Goal: Task Accomplishment & Management: Manage account settings

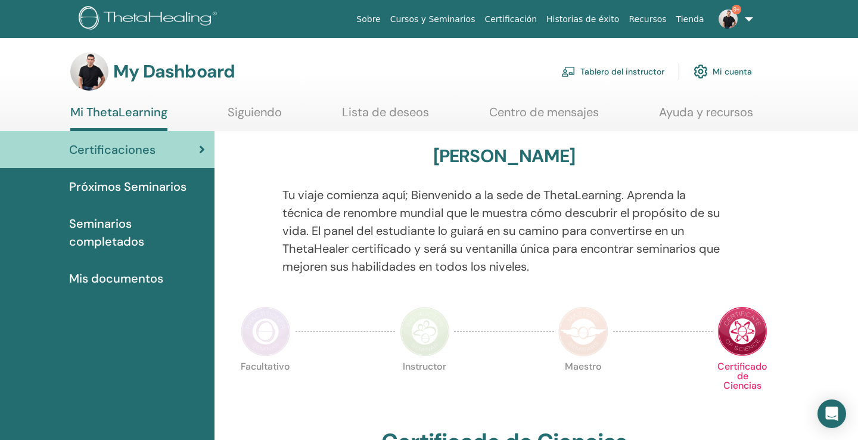
click at [615, 73] on link "Tablero del instructor" at bounding box center [612, 71] width 103 height 26
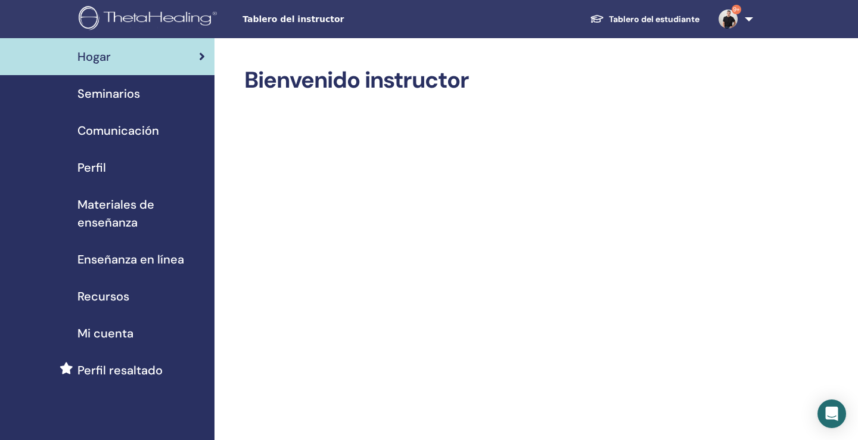
click at [115, 94] on span "Seminarios" at bounding box center [108, 94] width 63 height 18
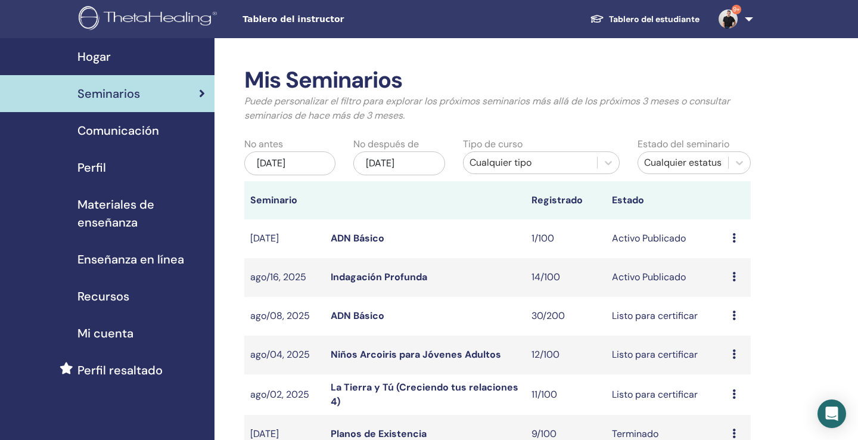
click at [388, 274] on link "Indagación Profunda" at bounding box center [379, 276] width 97 height 13
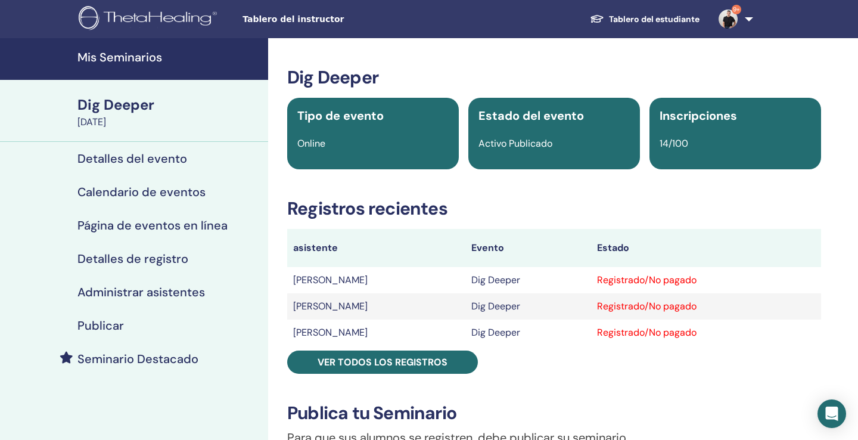
click at [158, 294] on h4 "Administrar asistentes" at bounding box center [140, 292] width 127 height 14
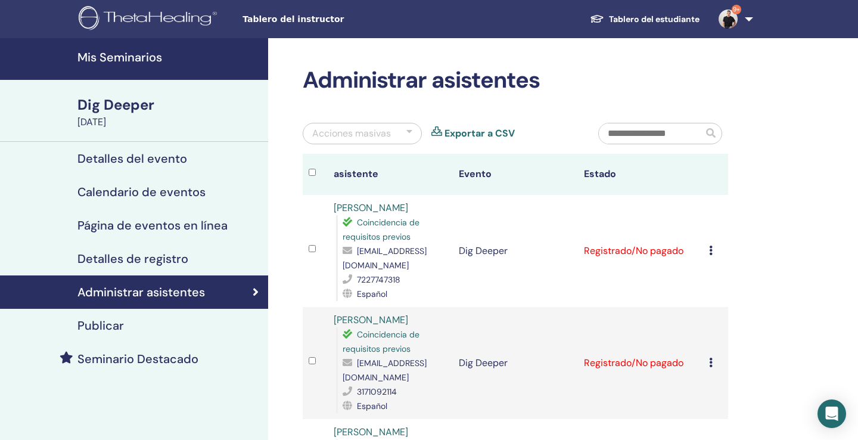
click at [654, 133] on input "text" at bounding box center [651, 133] width 104 height 20
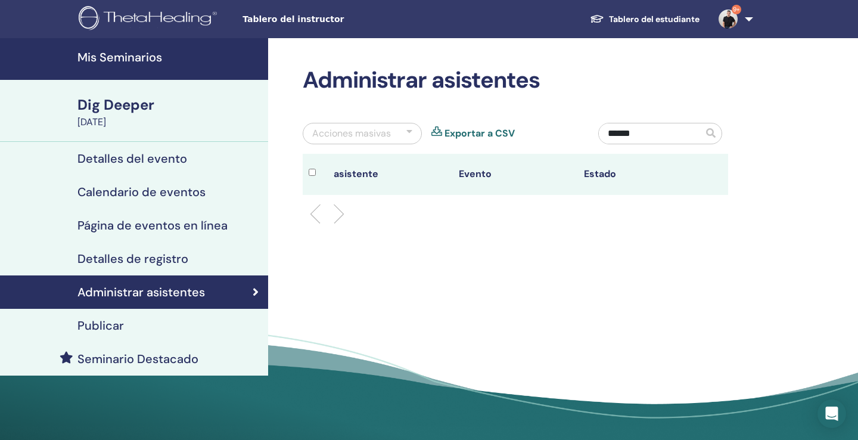
type input "*******"
